Goal: Transaction & Acquisition: Book appointment/travel/reservation

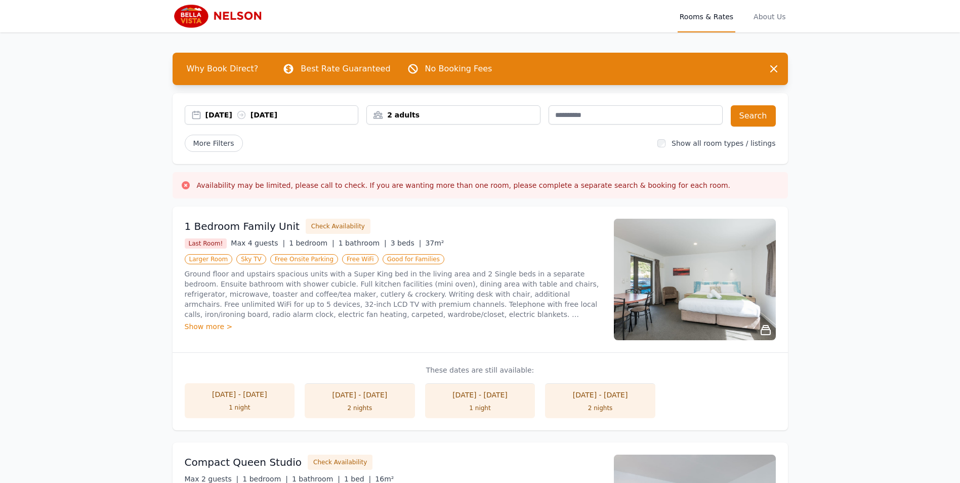
click at [212, 113] on div "[DATE] [DATE]" at bounding box center [281, 115] width 153 height 10
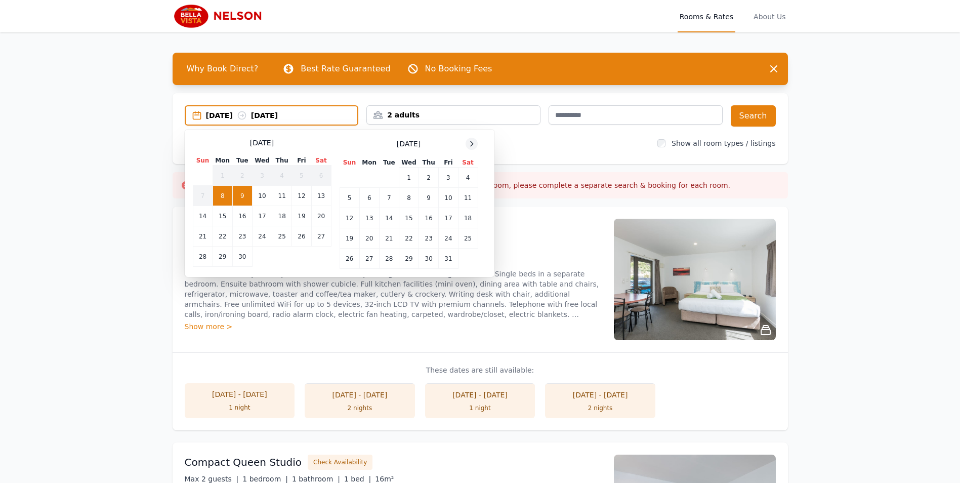
click at [471, 144] on icon at bounding box center [471, 144] width 8 height 8
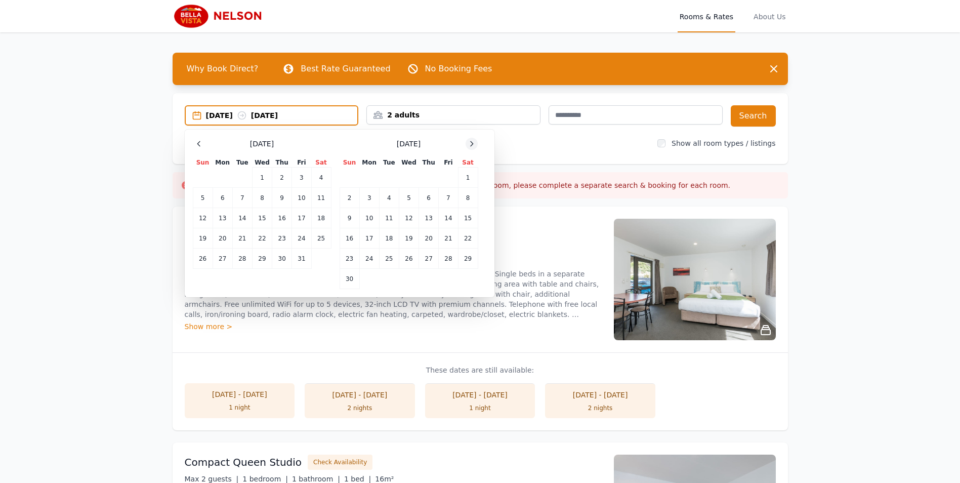
click at [471, 144] on icon at bounding box center [471, 144] width 8 height 8
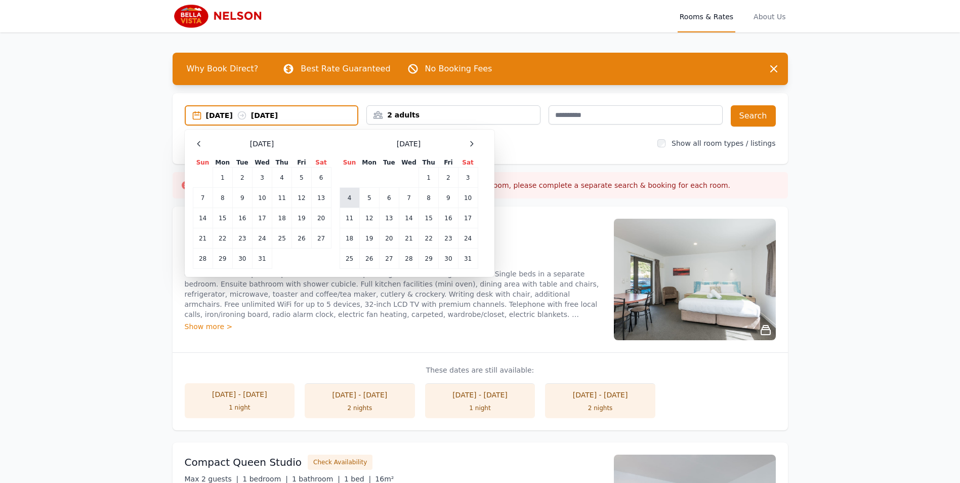
click at [351, 200] on td "4" at bounding box center [349, 198] width 20 height 20
click at [391, 194] on td "6" at bounding box center [389, 198] width 20 height 20
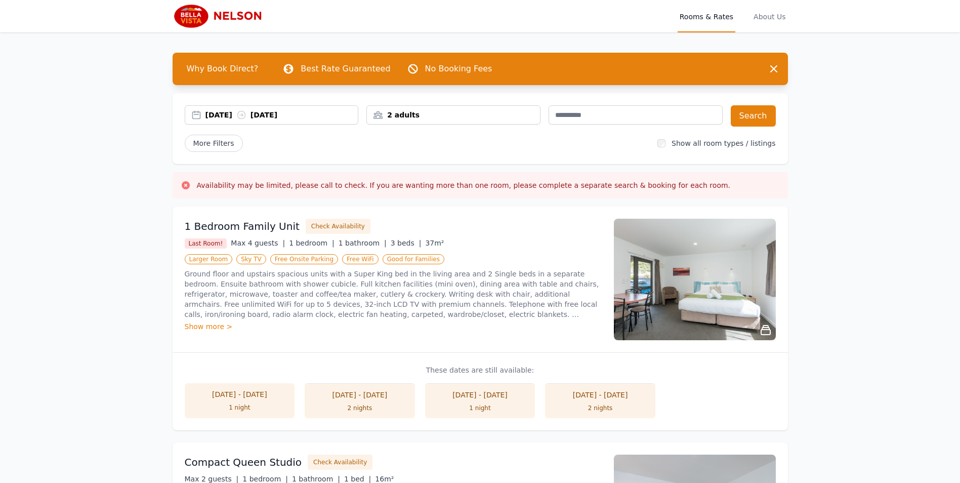
click at [431, 111] on div "2 adults" at bounding box center [453, 115] width 173 height 10
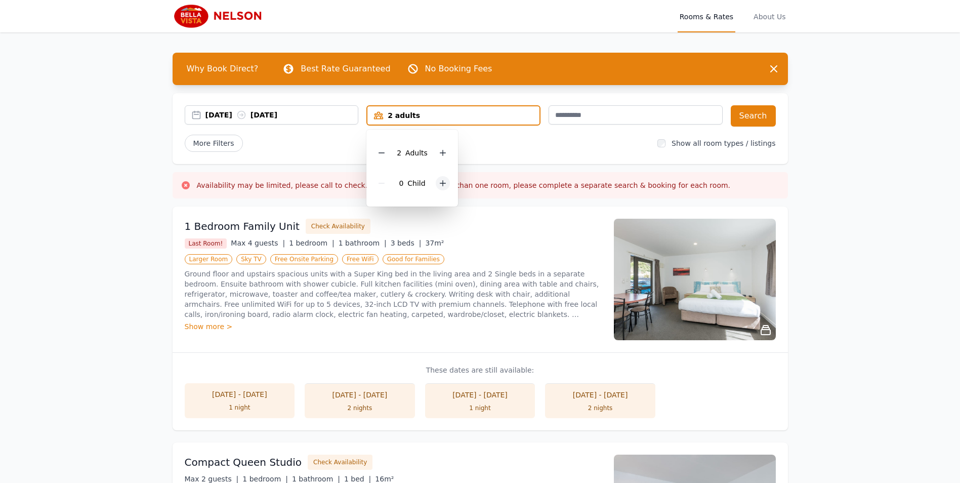
click at [437, 182] on div at bounding box center [443, 183] width 14 height 14
click at [439, 182] on icon at bounding box center [443, 183] width 8 height 8
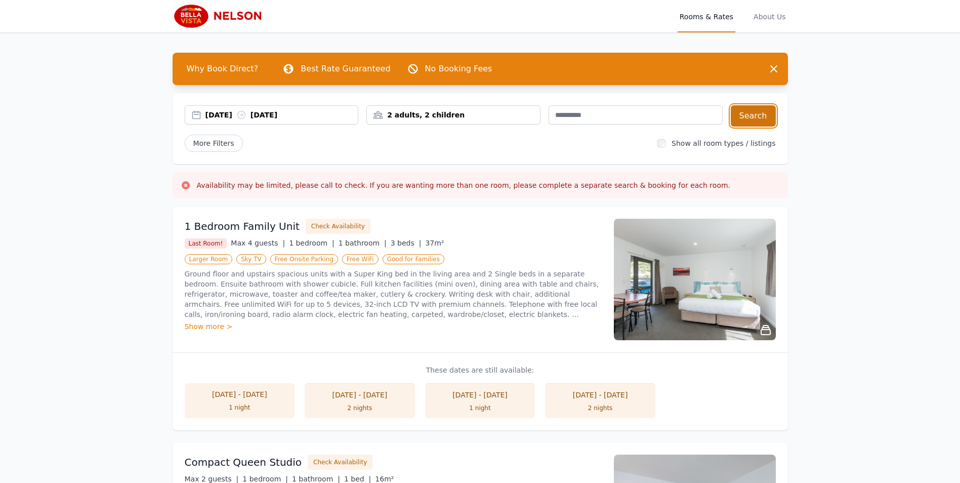
click at [764, 114] on button "Search" at bounding box center [752, 115] width 45 height 21
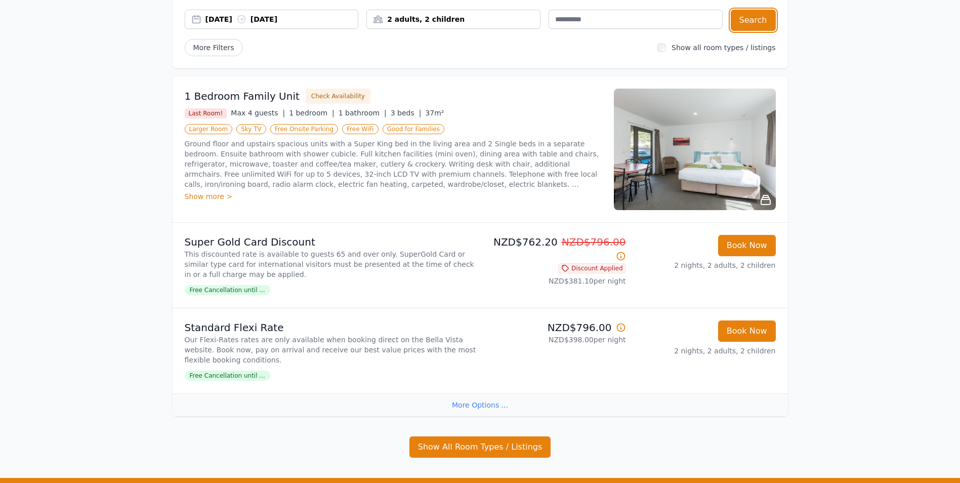
scroll to position [101, 0]
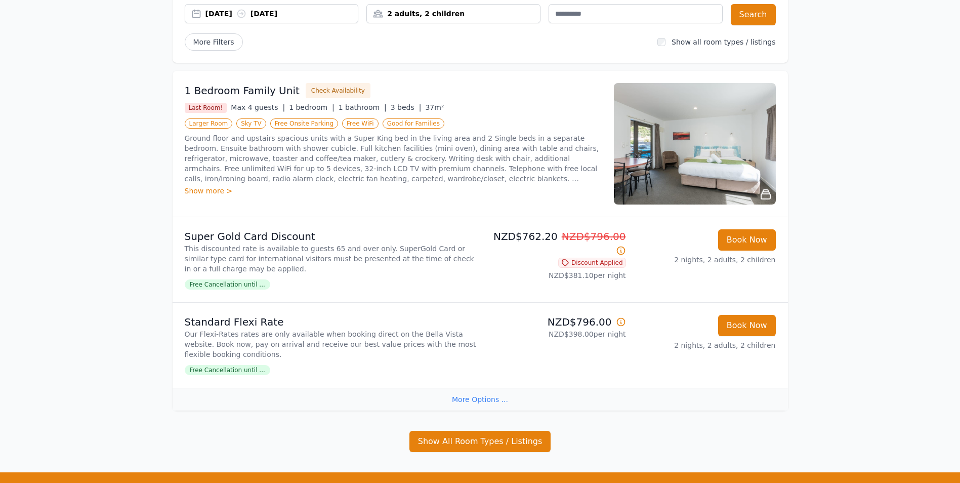
click at [242, 370] on span "Free Cancellation until ..." at bounding box center [227, 370] width 85 height 10
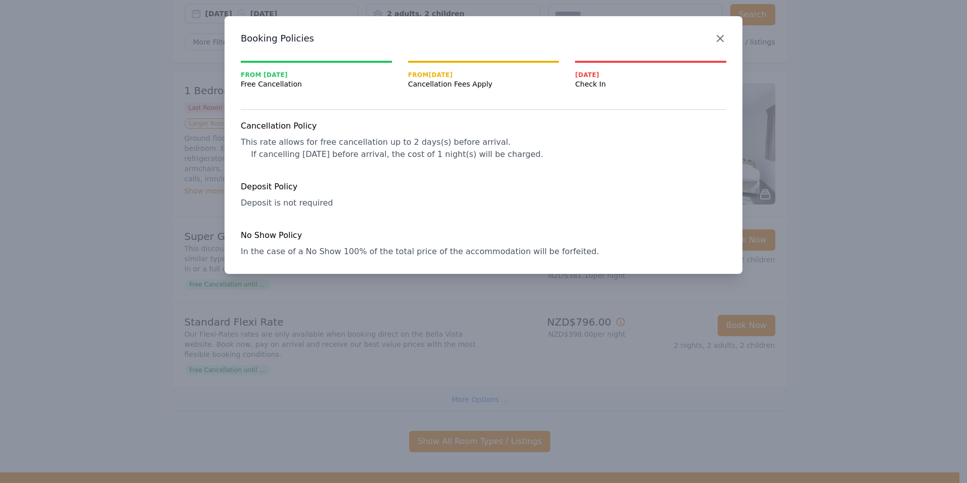
click at [720, 38] on icon "button" at bounding box center [720, 38] width 6 height 6
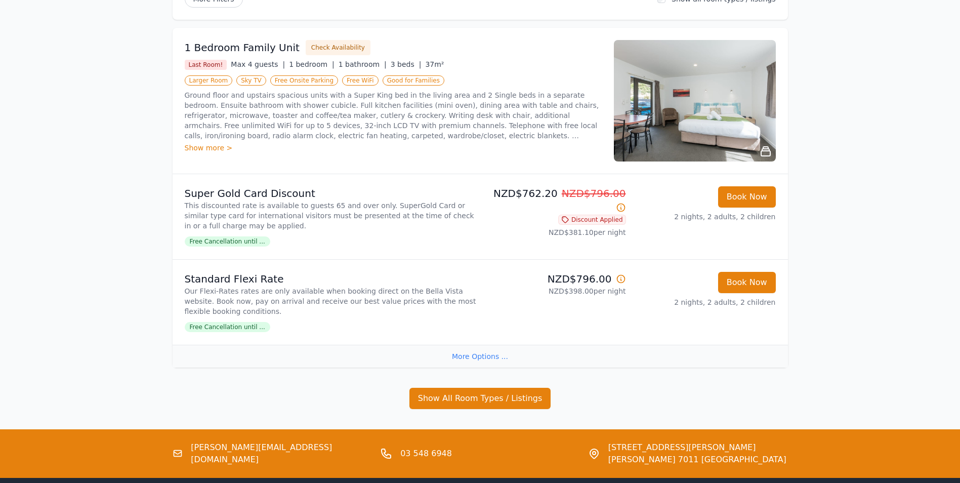
scroll to position [202, 0]
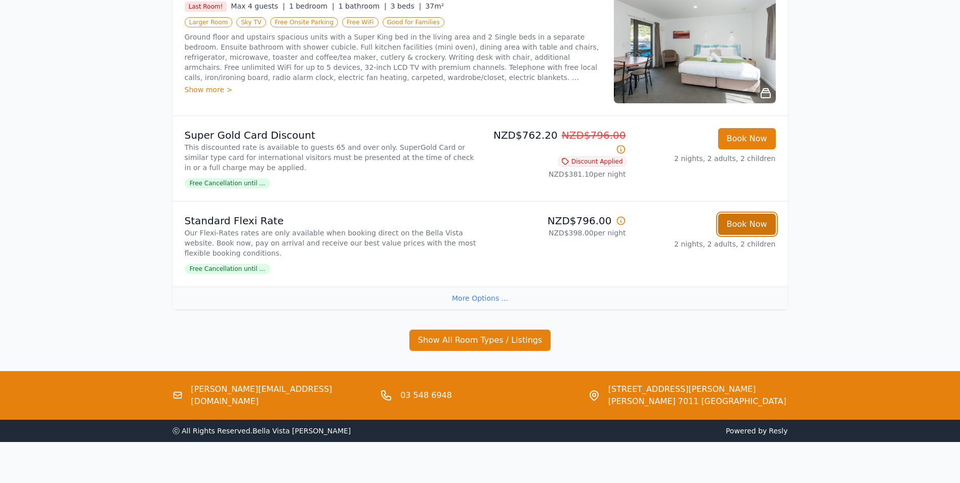
click at [751, 222] on button "Book Now" at bounding box center [747, 223] width 58 height 21
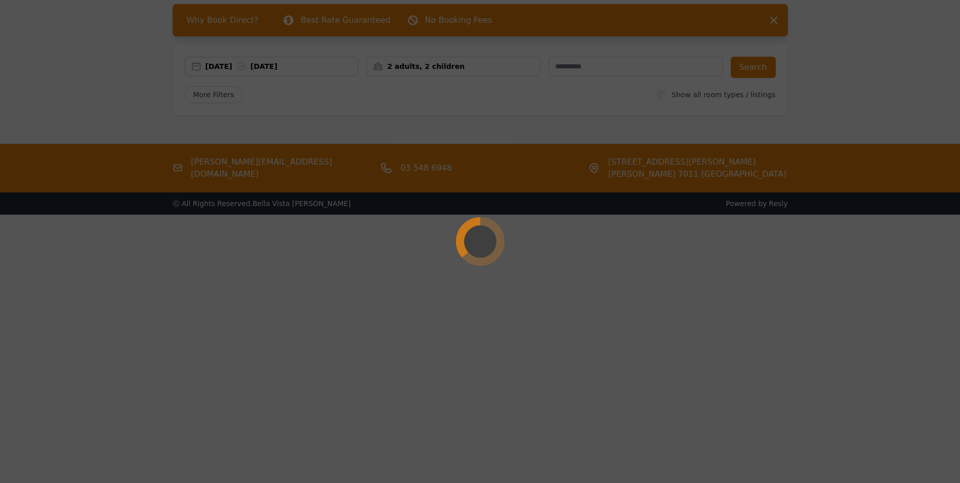
select select "**"
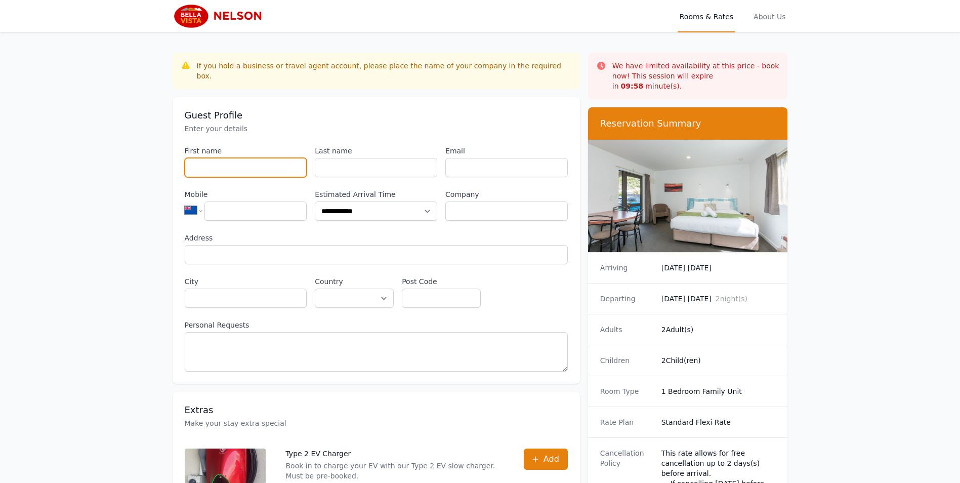
click at [253, 158] on input "First name" at bounding box center [246, 167] width 122 height 19
